Goal: Task Accomplishment & Management: Use online tool/utility

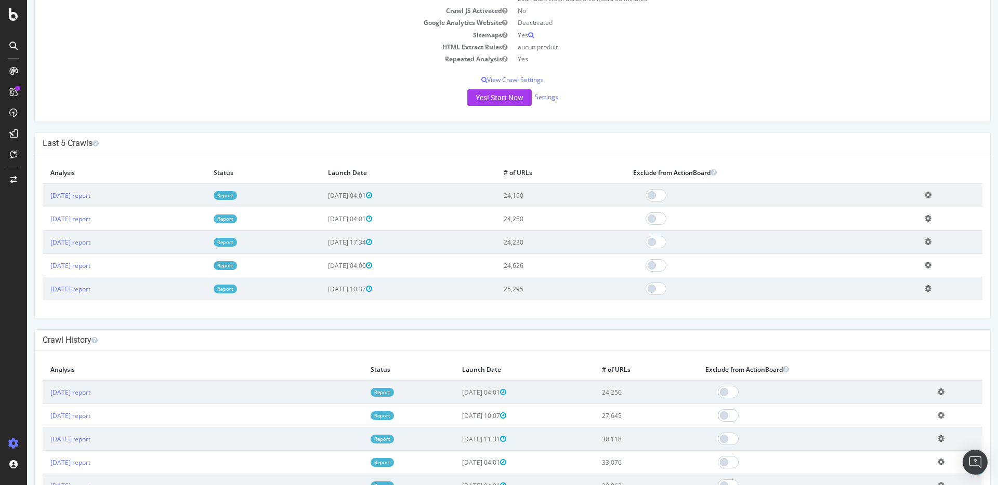
scroll to position [197, 0]
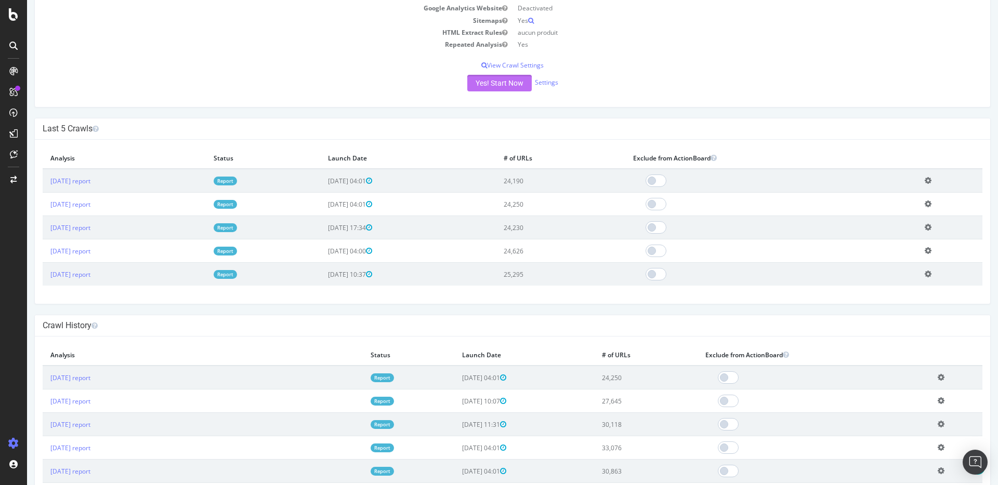
click at [499, 85] on button "Yes! Start Now" at bounding box center [499, 83] width 64 height 17
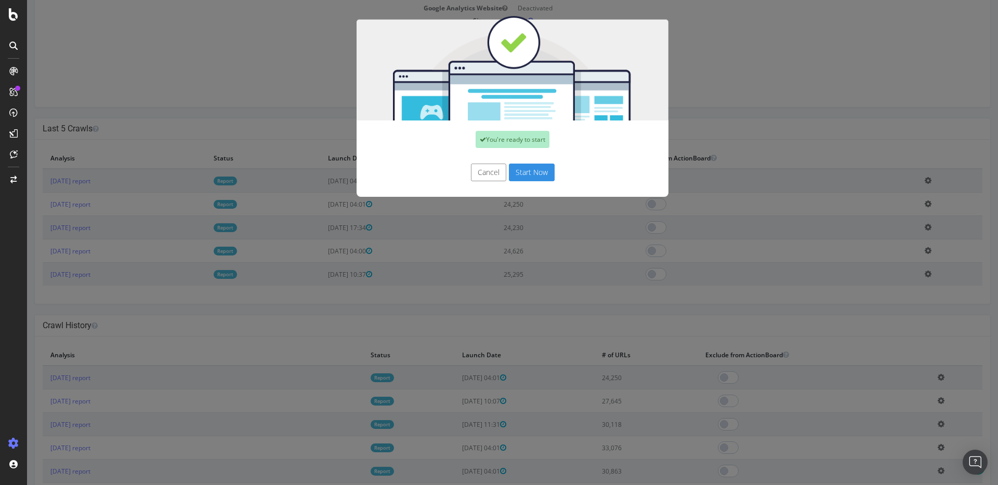
click at [539, 175] on button "Start Now" at bounding box center [532, 173] width 46 height 18
